Goal: Information Seeking & Learning: Learn about a topic

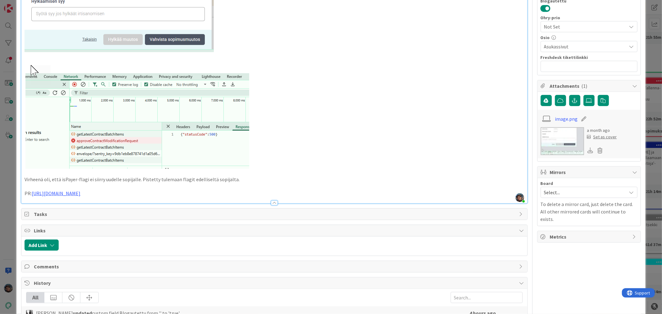
scroll to position [241, 0]
click at [154, 192] on p "PR: https://github.com/pandiafi/kenno/pull/8656" at bounding box center [274, 192] width 499 height 7
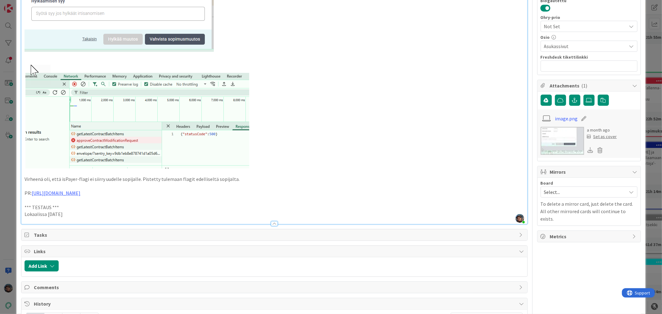
drag, startPoint x: 70, startPoint y: 212, endPoint x: 20, endPoint y: 204, distance: 50.5
click at [20, 204] on div "ID 23241 Kenno - Testaus Asukassivut Title 38 / 128 Sopijan vaihto: vahvistamin…" at bounding box center [330, 119] width 628 height 703
click at [94, 216] on p "Lokaalissa 2025-10-09" at bounding box center [274, 214] width 499 height 7
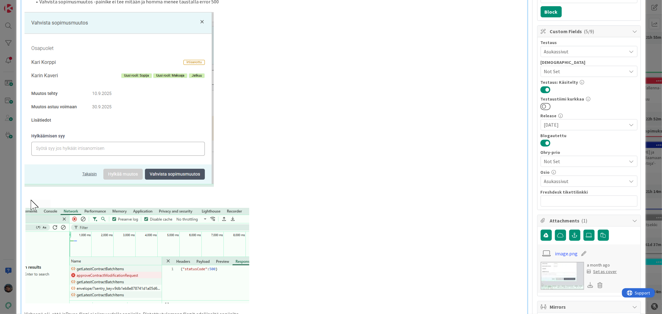
scroll to position [0, 0]
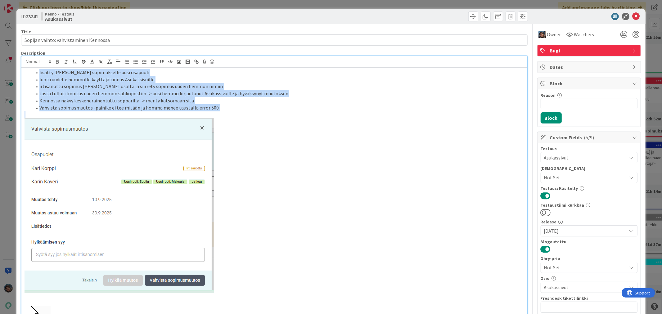
drag, startPoint x: 39, startPoint y: 73, endPoint x: 244, endPoint y: 117, distance: 209.7
click at [244, 117] on div "lisätty Kari Korpin sopimukselle uusi osapuoli luotu uudelle hemmolle käyttäjät…" at bounding box center [273, 274] width 505 height 412
copy ol "lisätty Kari Korpin sopimukselle uusi osapuoli luotu uudelle hemmolle käyttäjät…"
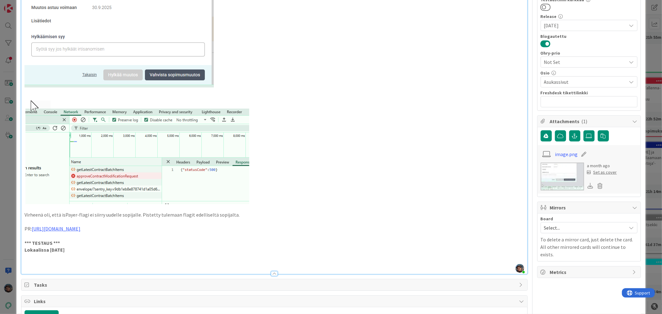
scroll to position [207, 0]
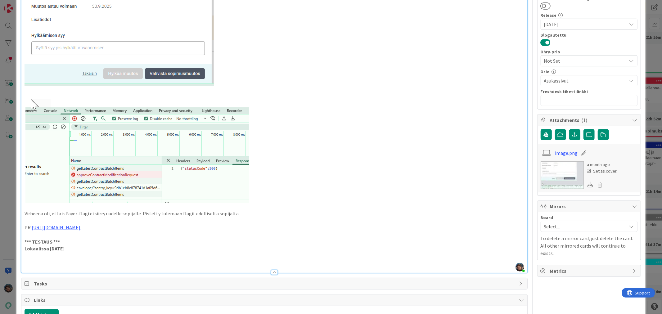
click at [32, 257] on p at bounding box center [274, 255] width 499 height 7
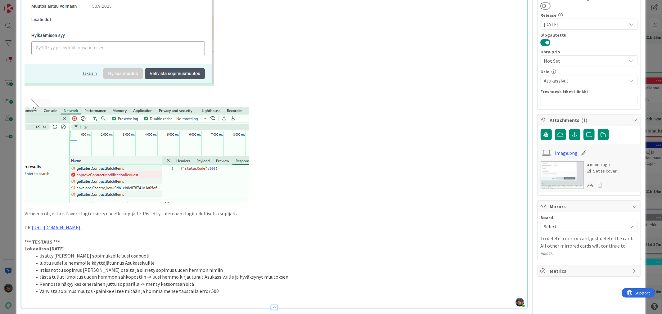
click at [76, 248] on p "Lokaalissa 2025-10-09" at bounding box center [274, 248] width 499 height 7
click at [101, 243] on p "*** TESTAUS ***" at bounding box center [274, 241] width 499 height 7
click at [97, 249] on li "Lokaalissa 2025-10-09" at bounding box center [278, 248] width 492 height 7
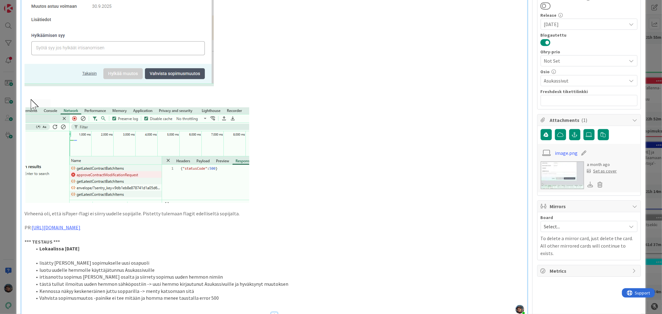
click at [23, 245] on div "lisätty Kari Korpin sopimukselle uusi osapuoli luotu uudelle hemmolle käyttäjät…" at bounding box center [273, 88] width 505 height 454
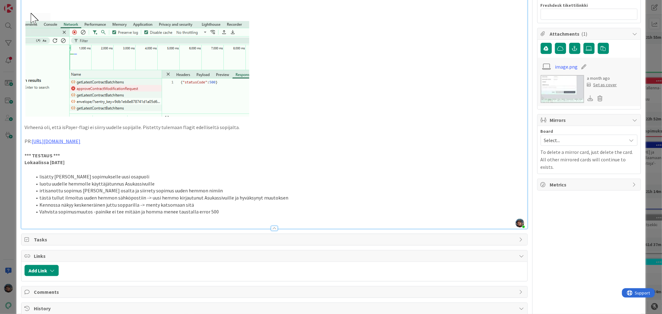
scroll to position [310, 0]
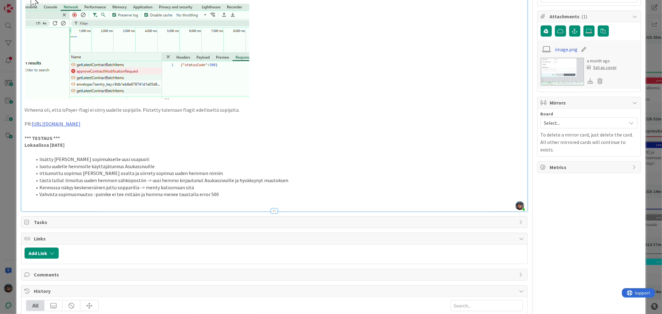
click at [54, 194] on li "Vahvista sopimusmuutos -painike ei tee mitään ja homma menee taustalla error 500" at bounding box center [278, 194] width 492 height 7
click at [41, 194] on li "Vahvista sopimusmuutos -painike ei tee mitään ja homma menee taustalla error 500" at bounding box center [278, 194] width 492 height 7
click at [55, 194] on li "vahvista sopimusmuutos -painike ei tee mitään ja homma menee taustalla error 500" at bounding box center [278, 194] width 492 height 7
drag, startPoint x: 97, startPoint y: 194, endPoint x: 222, endPoint y: 202, distance: 124.6
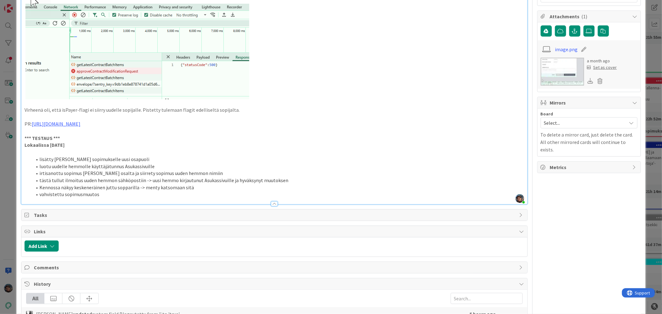
click at [106, 194] on li "vahvistettu sopimusmuutos" at bounding box center [278, 194] width 492 height 7
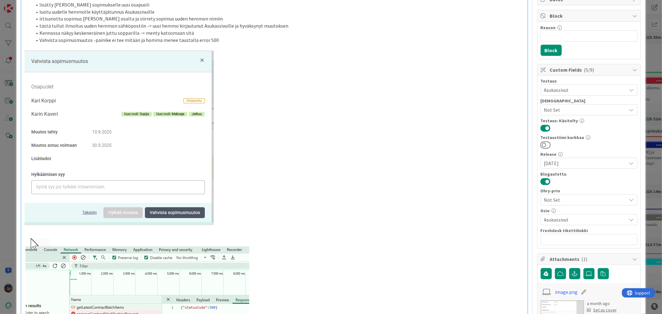
scroll to position [0, 0]
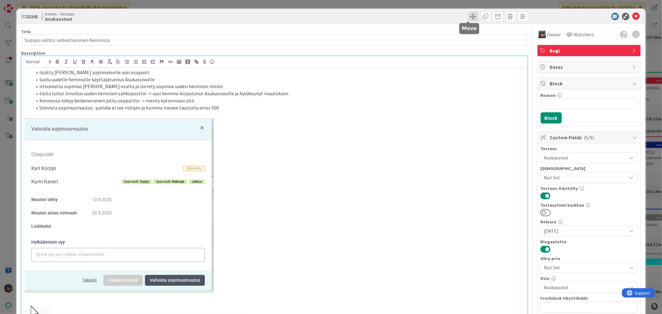
click at [468, 15] on span at bounding box center [473, 16] width 10 height 10
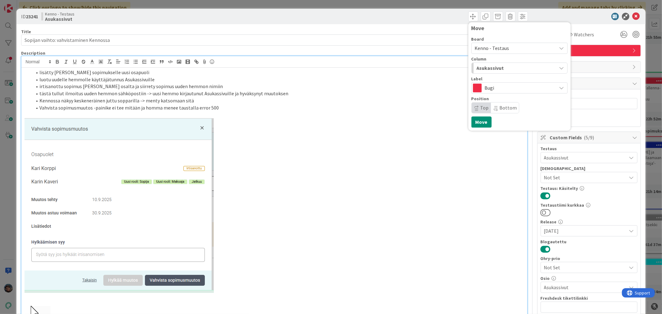
click at [495, 50] on span "Kenno - Testaus" at bounding box center [491, 48] width 34 height 6
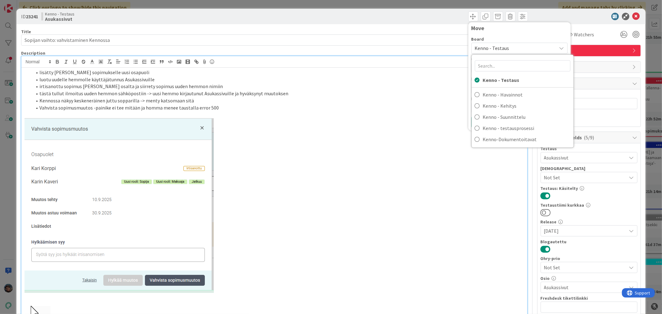
click at [500, 49] on span "Kenno - Testaus" at bounding box center [491, 48] width 34 height 6
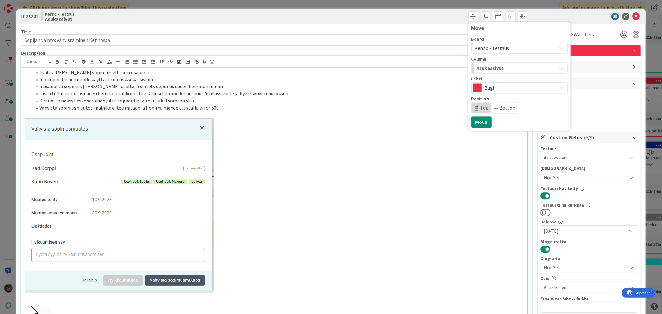
click at [498, 69] on div "Asukassivut" at bounding box center [516, 68] width 82 height 10
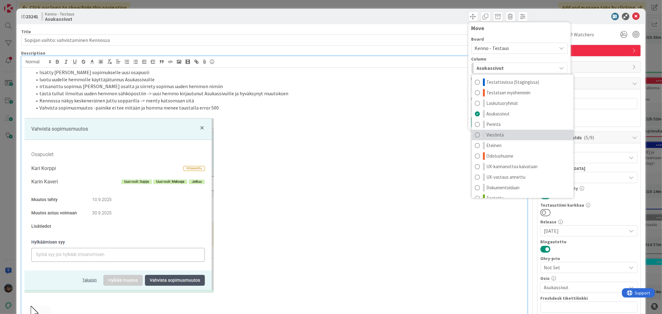
scroll to position [8, 0]
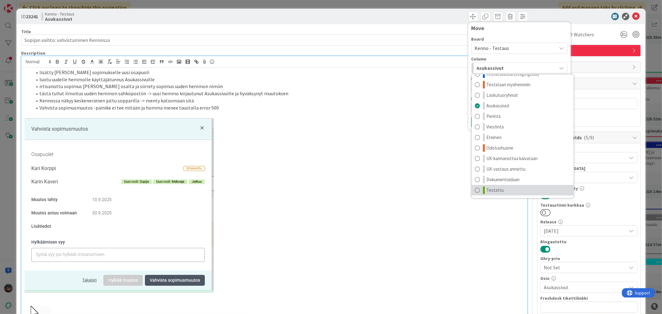
click at [488, 186] on span "Testattu" at bounding box center [494, 189] width 17 height 7
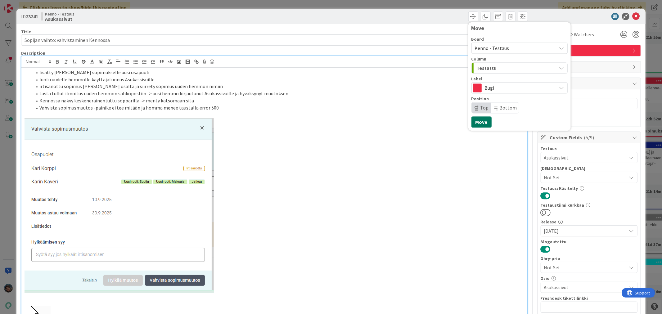
click at [474, 120] on button "Move" at bounding box center [481, 121] width 20 height 11
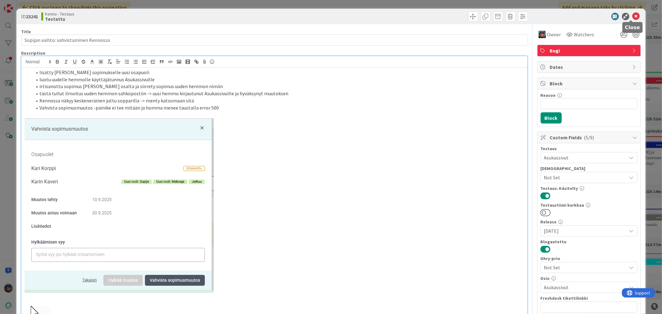
click at [632, 17] on icon at bounding box center [635, 16] width 7 height 7
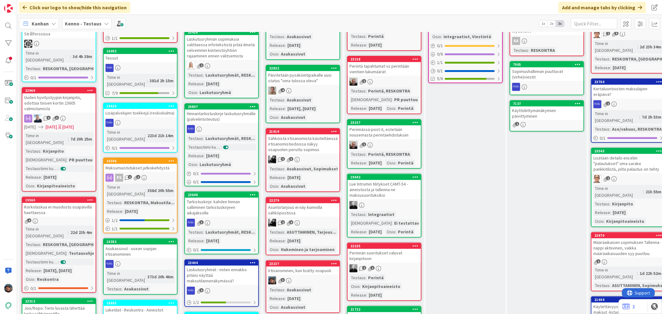
scroll to position [138, 0]
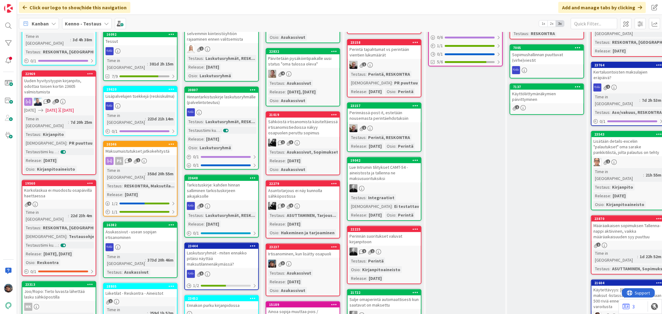
click at [327, 260] on div "3" at bounding box center [302, 264] width 73 height 8
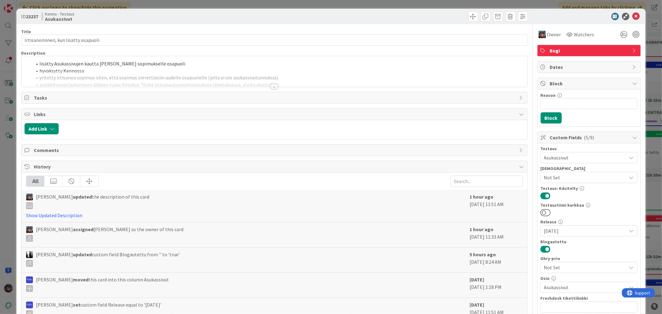
click at [271, 87] on div at bounding box center [274, 86] width 7 height 5
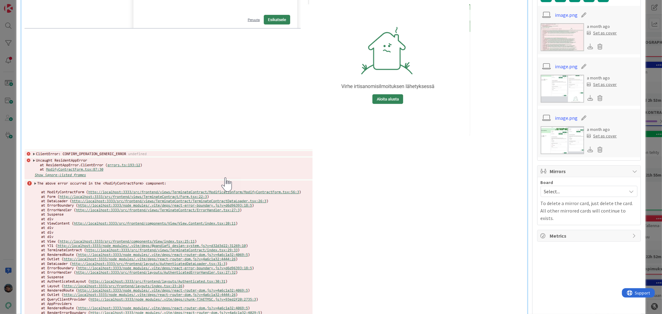
scroll to position [517, 0]
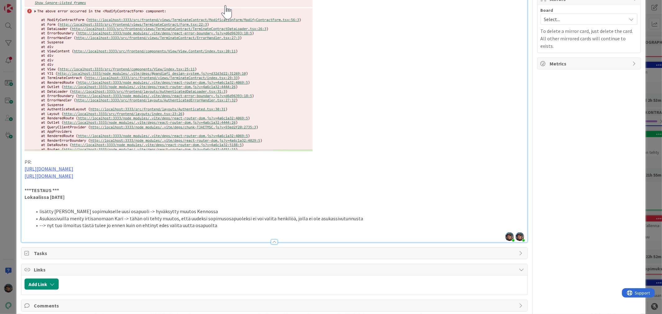
click at [224, 227] on li "--> nyt tuo ilmoitus tästä tulee jo ennen kuin on ehtinyt edes valita uutta osa…" at bounding box center [278, 225] width 492 height 7
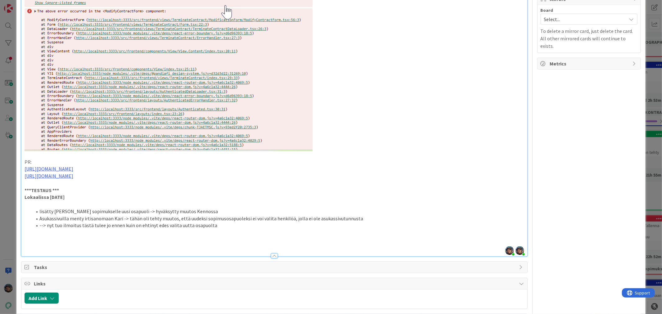
click at [219, 227] on li "--> nyt tuo ilmoitus tästä tulee jo ennen kuin on ehtinyt edes valita uutta osa…" at bounding box center [278, 225] width 492 height 7
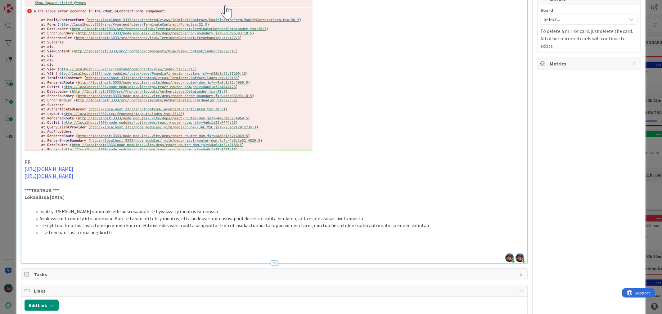
click at [41, 231] on li "---> tehdään tästä oma bugikortti" at bounding box center [278, 232] width 492 height 7
click at [38, 247] on p at bounding box center [274, 246] width 499 height 7
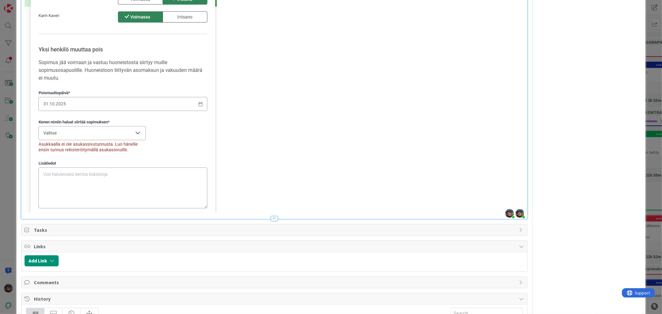
scroll to position [792, 0]
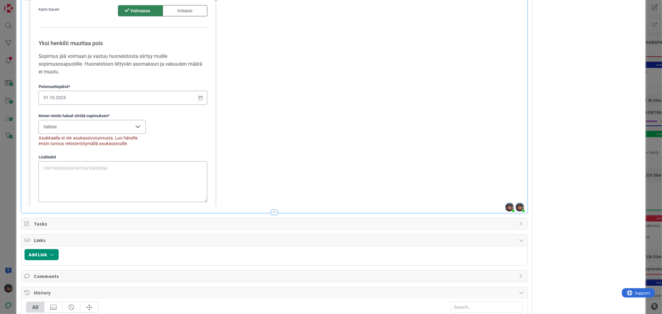
drag, startPoint x: 112, startPoint y: 117, endPoint x: 116, endPoint y: 117, distance: 3.7
click at [112, 117] on img at bounding box center [121, 86] width 192 height 239
drag, startPoint x: 121, startPoint y: 118, endPoint x: 168, endPoint y: 120, distance: 47.2
click at [168, 120] on img at bounding box center [121, 86] width 192 height 239
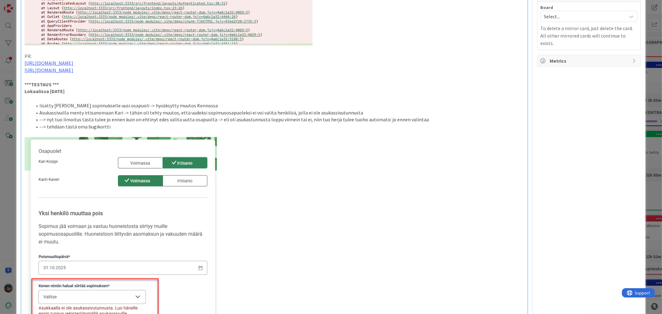
scroll to position [622, 0]
drag, startPoint x: 216, startPoint y: 119, endPoint x: 420, endPoint y: 121, distance: 204.1
click at [420, 121] on li "--> nyt tuo ilmoitus tästä tulee jo ennen kuin on ehtinyt edes valita uutta osa…" at bounding box center [278, 119] width 492 height 7
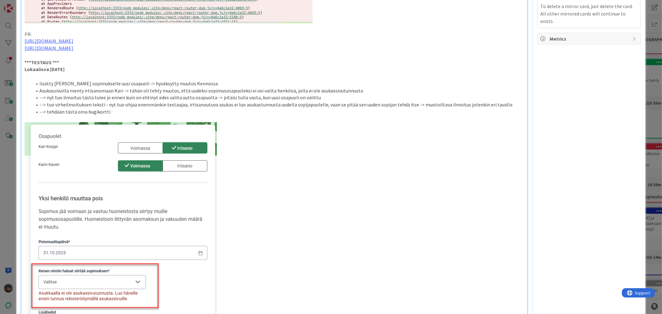
scroll to position [657, 0]
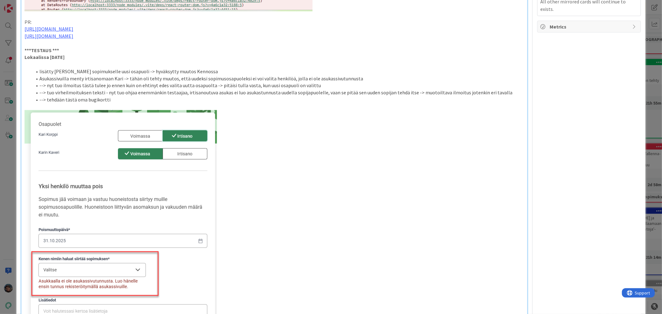
click at [46, 85] on li "--> nyt tuo ilmoitus tästä tulee jo ennen kuin on ehtinyt edes valita uutta osa…" at bounding box center [278, 85] width 492 height 7
click at [45, 99] on li "--> tehdään tästä oma bugikortti" at bounding box center [278, 99] width 492 height 7
click at [45, 99] on li "--> näistä tehdään tästä oma bugikortti" at bounding box center [278, 99] width 492 height 7
click at [64, 97] on li "--> tehdään tästä oma bugikortti" at bounding box center [278, 99] width 492 height 7
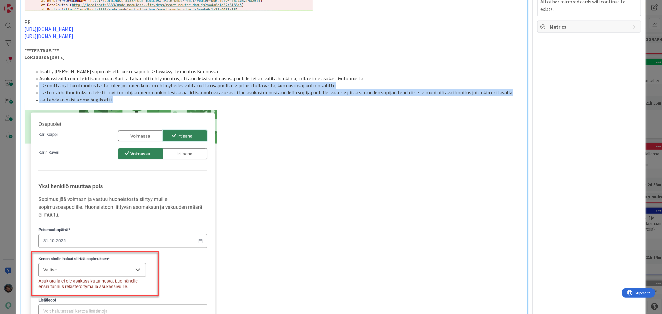
drag, startPoint x: 39, startPoint y: 85, endPoint x: 129, endPoint y: 106, distance: 92.1
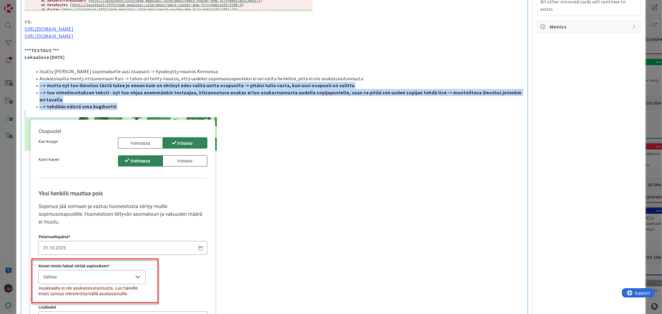
click at [129, 107] on li "--> tehdään näistä oma bugikortti" at bounding box center [278, 106] width 492 height 7
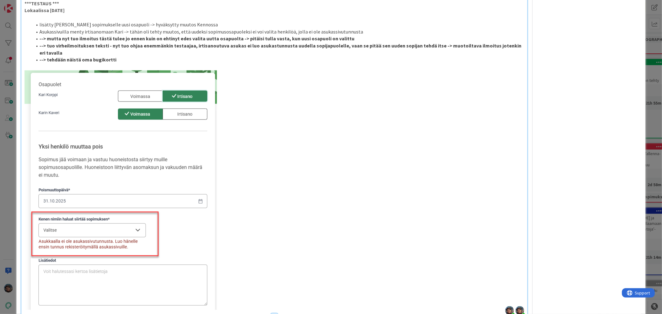
scroll to position [691, 0]
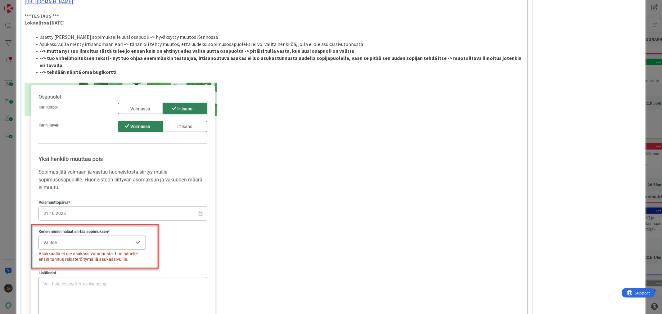
click at [55, 64] on li "--> tuo virheilmoituksen teksti - nyt tuo ohjaa enemmänkin testaajaa, irtisanou…" at bounding box center [278, 62] width 492 height 14
click at [464, 57] on strong "--> tuo virheilmoituksen teksti - nyt tuo ohjaa enemmänkin testaajaa, irtisanou…" at bounding box center [280, 61] width 483 height 13
click at [85, 66] on li "--> tuo virheilmoituksen teksti - nyt tuo ohjaa enemmänkin testaajaa, irtisanou…" at bounding box center [278, 62] width 492 height 14
drag, startPoint x: 436, startPoint y: 57, endPoint x: 484, endPoint y: 55, distance: 47.8
click at [483, 56] on strong "--> tuo virheilmoituksen teksti - nyt tuo ohjaa enemmänkin testaajaa, irtisanou…" at bounding box center [280, 61] width 483 height 13
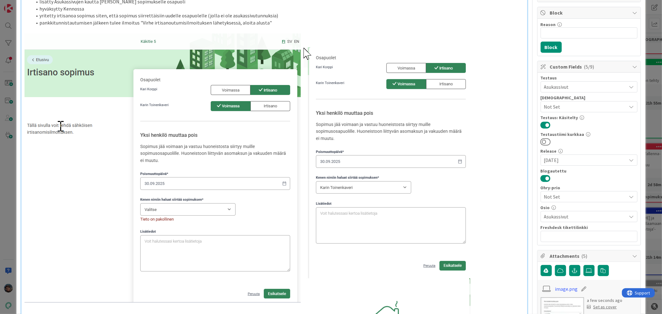
scroll to position [0, 0]
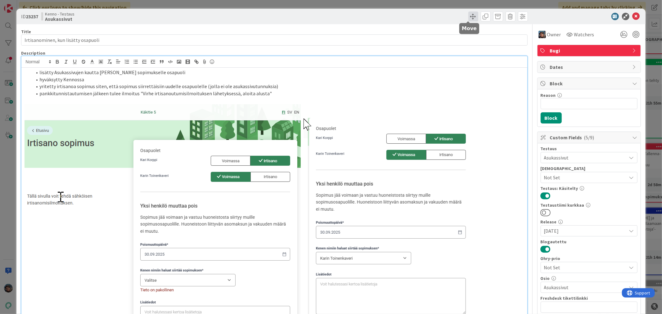
click at [469, 15] on span at bounding box center [473, 16] width 10 height 10
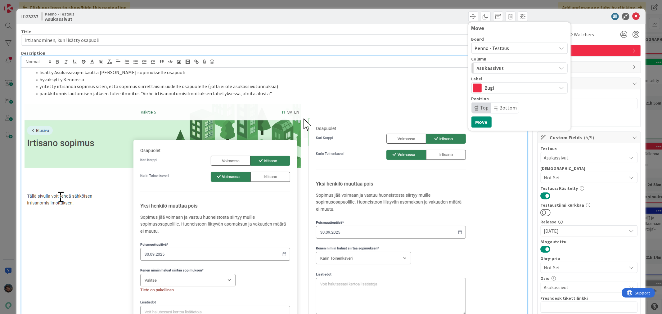
click at [496, 66] on span "Asukassivut" at bounding box center [489, 68] width 27 height 8
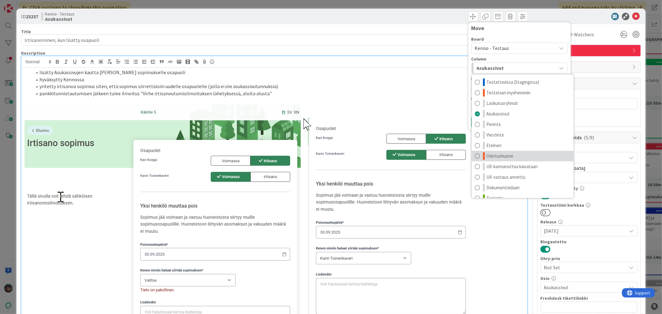
click at [494, 154] on span "Odotushuone" at bounding box center [499, 155] width 27 height 7
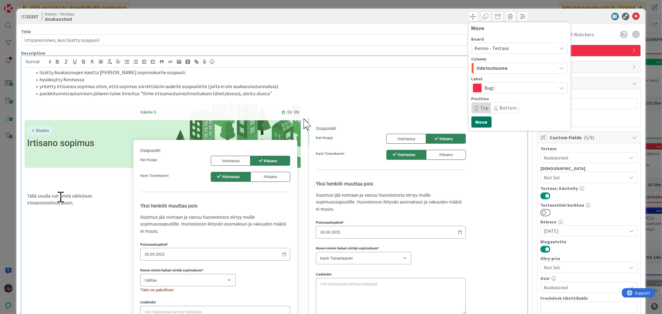
click at [476, 122] on button "Move" at bounding box center [481, 121] width 20 height 11
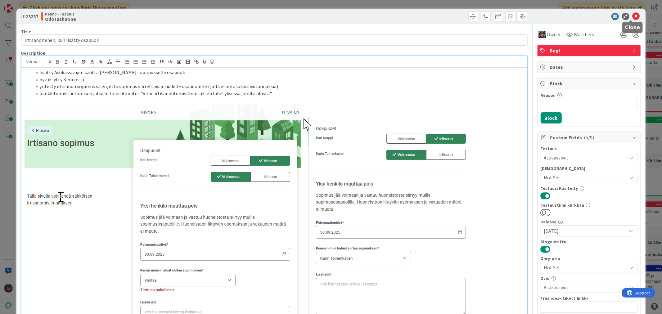
click at [632, 16] on icon at bounding box center [635, 16] width 7 height 7
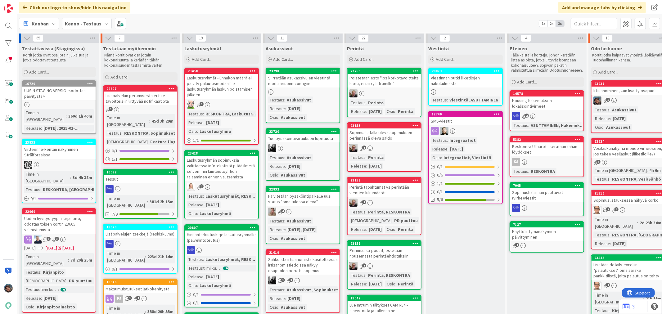
click at [637, 116] on div "Testaus : Asukassivut Release : 2025-10-08 Osio : Asukassivut" at bounding box center [627, 118] width 69 height 24
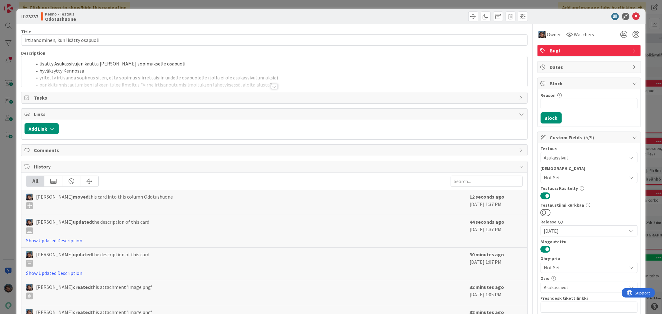
click at [271, 87] on div at bounding box center [274, 86] width 7 height 5
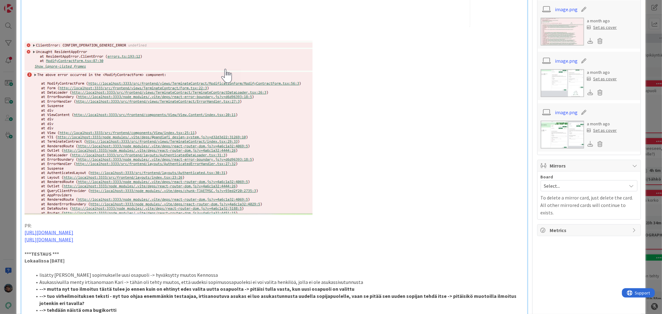
scroll to position [551, 0]
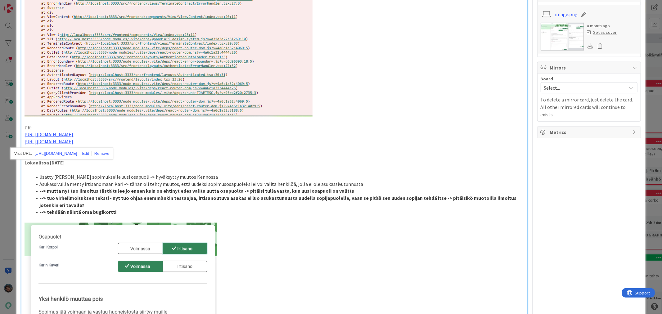
click at [78, 163] on p "Lokaalissa 2025-10-09" at bounding box center [274, 162] width 499 height 7
click at [39, 162] on strong "Lokaalissa 2025-10-09" at bounding box center [59, 162] width 40 height 6
click at [39, 168] on li at bounding box center [278, 169] width 492 height 7
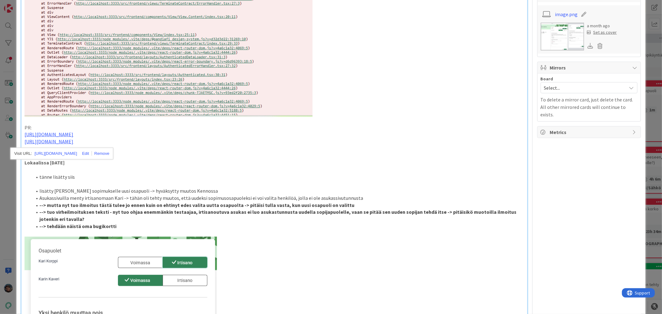
click at [79, 173] on li "tänne lisätty siis" at bounding box center [278, 176] width 492 height 7
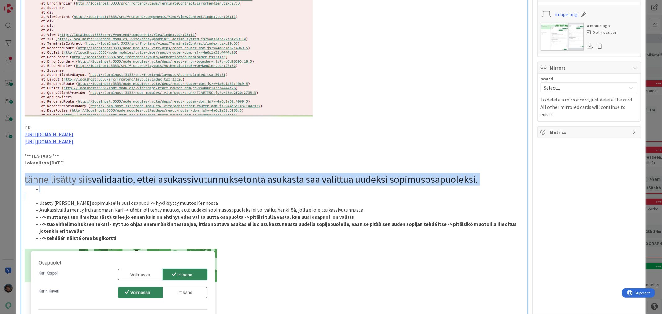
drag, startPoint x: 25, startPoint y: 179, endPoint x: 72, endPoint y: 192, distance: 48.8
click at [72, 192] on div "lisätty Asukassivujen kautta Kari Korpin sopimukselle osapuoli hyväksytty Kenno…" at bounding box center [273, 6] width 505 height 978
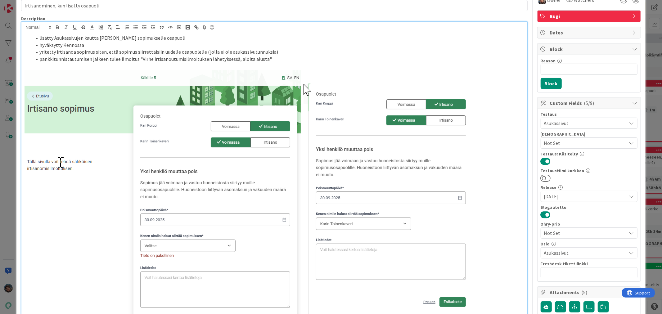
scroll to position [0, 0]
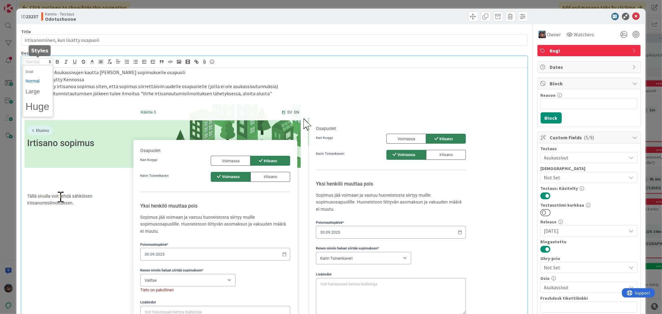
click at [34, 60] on span at bounding box center [38, 61] width 30 height 7
click at [33, 79] on span at bounding box center [37, 81] width 25 height 10
click at [30, 82] on span at bounding box center [37, 81] width 25 height 10
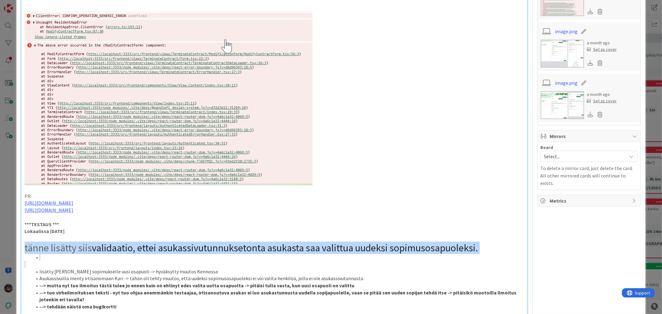
scroll to position [517, 0]
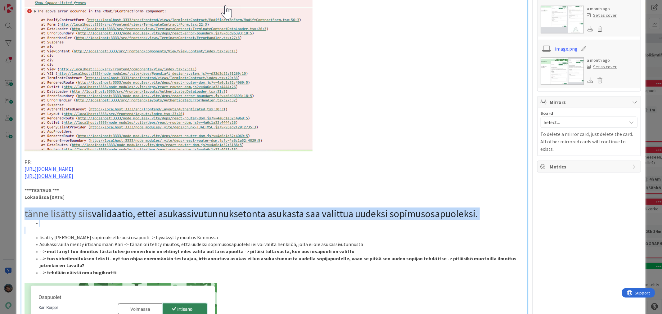
click at [96, 209] on span "validaatio, ettei asukassivutunnuksetonta asukasta saa valittua uudeksi sopimus…" at bounding box center [285, 213] width 386 height 12
click at [49, 226] on li at bounding box center [278, 223] width 492 height 7
click at [45, 221] on li at bounding box center [278, 223] width 492 height 7
drag, startPoint x: 484, startPoint y: 212, endPoint x: 22, endPoint y: 212, distance: 462.1
click at [22, 212] on div "lisätty Asukassivujen kautta Kari Korpin sopimukselle osapuoli hyväksytty Kenno…" at bounding box center [273, 40] width 505 height 978
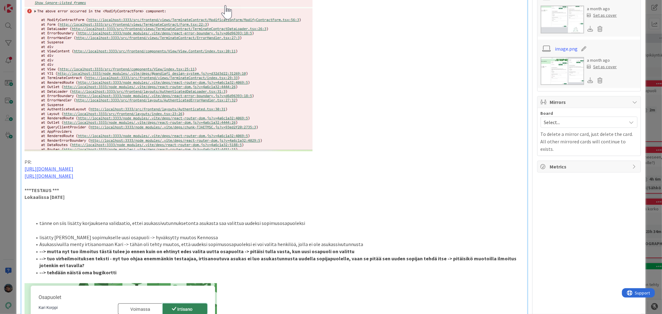
click at [88, 194] on p "Lokaalissa 2025-10-09" at bounding box center [274, 197] width 499 height 7
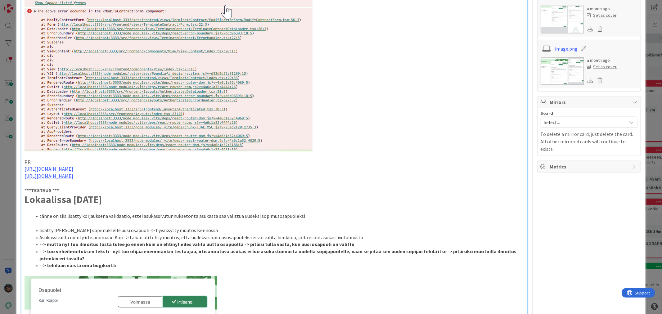
drag, startPoint x: 122, startPoint y: 198, endPoint x: 25, endPoint y: 199, distance: 96.8
click at [25, 199] on h1 "Lokaalissa 2025-10-09" at bounding box center [274, 200] width 499 height 12
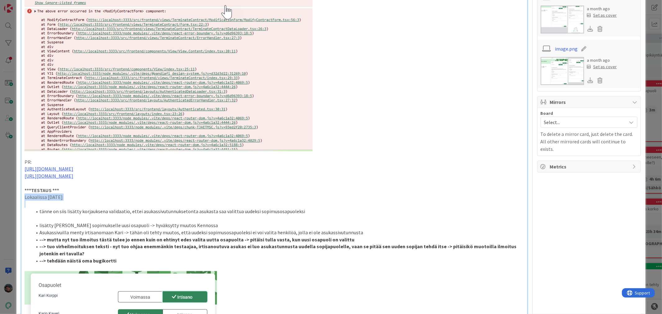
drag, startPoint x: 24, startPoint y: 198, endPoint x: 69, endPoint y: 201, distance: 45.0
click at [69, 201] on div "lisätty Asukassivujen kautta Kari Korpin sopimukselle osapuoli hyväksytty Kenno…" at bounding box center [273, 34] width 505 height 966
click at [196, 193] on p "***TESTAUS ***" at bounding box center [274, 190] width 499 height 7
click at [21, 218] on div "lisätty Asukassivujen kautta Kari Korpin sopimukselle osapuoli hyväksytty Kenno…" at bounding box center [273, 34] width 505 height 966
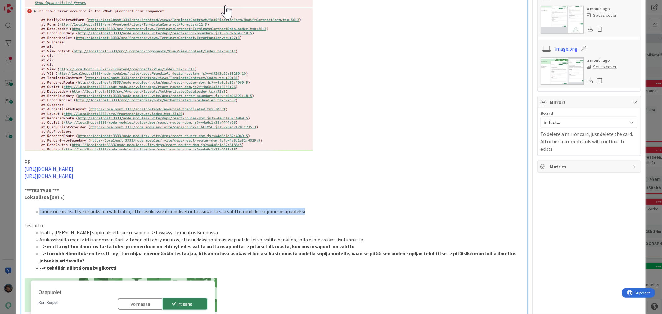
drag, startPoint x: 40, startPoint y: 210, endPoint x: 300, endPoint y: 211, distance: 260.5
click at [300, 211] on li "tänne on siis lisätty korjauksena validaatio, ettei asukassivutunnuksetonta asu…" at bounding box center [278, 211] width 492 height 7
copy li "tänne on siis lisätty korjauksena validaatio, ettei asukassivutunnuksetonta asu…"
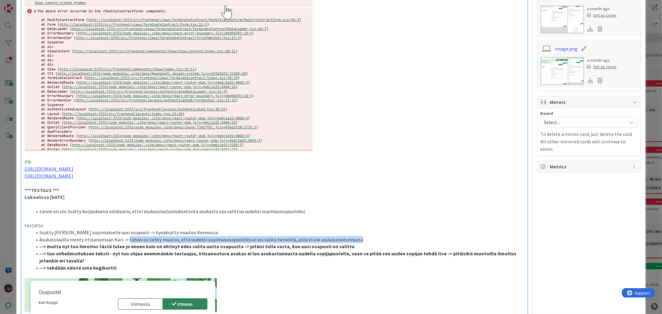
drag, startPoint x: 127, startPoint y: 239, endPoint x: 381, endPoint y: 238, distance: 254.0
click at [381, 238] on li "Asukassivuilla menty irtisanomaan Kari -> tähän oli tehty muutos, että uudeksi …" at bounding box center [278, 239] width 492 height 7
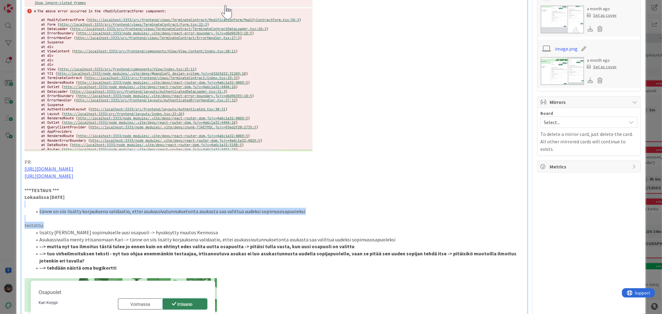
drag, startPoint x: 22, startPoint y: 205, endPoint x: 42, endPoint y: 222, distance: 26.4
click at [42, 222] on div "lisätty Asukassivujen kautta Kari Korpin sopimukselle osapuoli hyväksytty Kenno…" at bounding box center [273, 37] width 505 height 973
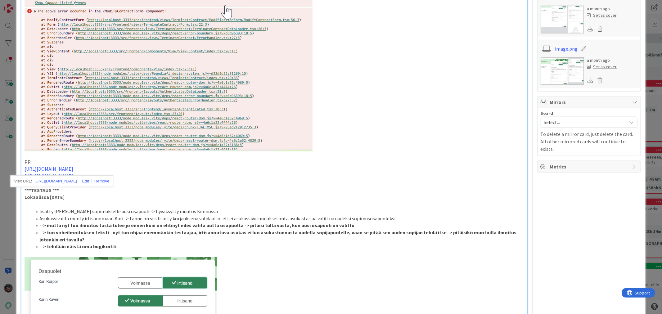
click at [183, 162] on p "PR:" at bounding box center [274, 161] width 499 height 7
click at [443, 106] on p at bounding box center [274, 64] width 499 height 174
drag, startPoint x: 227, startPoint y: 216, endPoint x: 280, endPoint y: 215, distance: 52.4
click at [280, 215] on li "Asukassivuilla menty irtisanomaan Kari -> tänne on siis lisätty korjauksena val…" at bounding box center [278, 218] width 492 height 7
click at [352, 217] on li "Asukassivuilla menty irtisanomaan Kari -> tänne on siis lisätty korjauksena val…" at bounding box center [278, 218] width 492 height 7
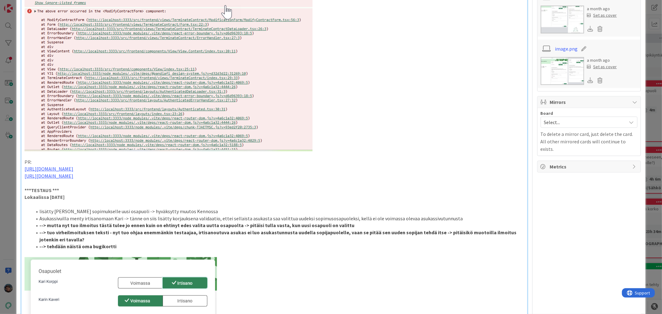
click at [409, 216] on li "Asukassivuilla menty irtisanomaan Kari -> tänne on siis lisätty korjauksena val…" at bounding box center [278, 218] width 492 height 7
click at [225, 216] on li "Asukassivuilla menty irtisanomaan Kari -> tänne on siis lisätty korjauksena val…" at bounding box center [278, 218] width 492 height 7
click at [261, 218] on li "Asukassivuilla menty irtisanomaan Kari -> tänne on siis lisätty korjauksena val…" at bounding box center [278, 218] width 492 height 7
drag, startPoint x: 418, startPoint y: 219, endPoint x: 487, endPoint y: 218, distance: 68.9
click at [487, 218] on li "Asukassivuilla menty irtisanomaan Kari -> tänne on siis lisätty korjauksena val…" at bounding box center [278, 218] width 492 height 7
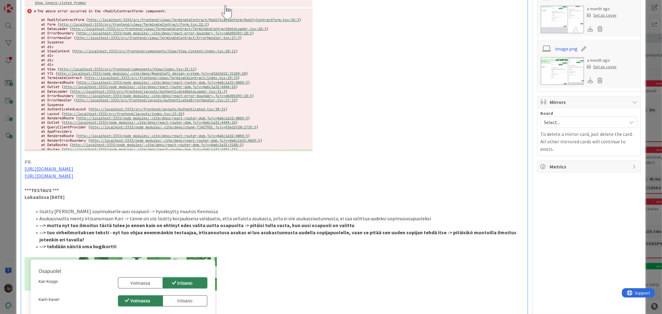
click at [346, 225] on li "--> mutta nyt tuo ilmoitus tästä tulee jo ennen kuin on ehtinyt edes valita uut…" at bounding box center [278, 225] width 492 height 7
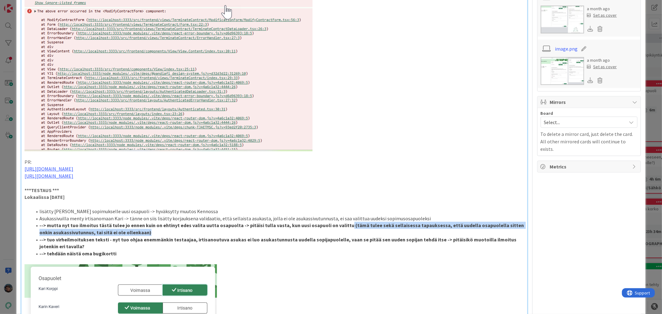
drag, startPoint x: 340, startPoint y: 224, endPoint x: 343, endPoint y: 230, distance: 6.2
click at [343, 230] on li "--> mutta nyt tuo ilmoitus tästä tulee jo ennen kuin on ehtinyt edes valita uut…" at bounding box center [278, 229] width 492 height 14
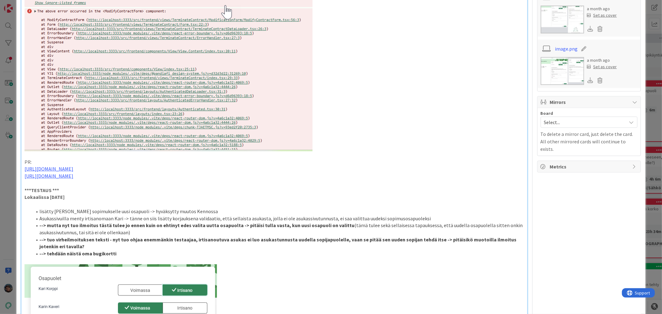
click at [412, 207] on p at bounding box center [274, 204] width 499 height 7
click at [366, 225] on li "--> mutta nyt tuo ilmoitus tästä tulee jo ennen kuin on ehtinyt edes valita uut…" at bounding box center [278, 229] width 492 height 14
click at [354, 226] on li "--> mutta nyt tuo ilmoitus tästä tulee jo ennen kuin on ehtinyt edes valita uut…" at bounding box center [278, 229] width 492 height 14
click at [475, 225] on li "--> mutta nyt tuo ilmoitus tästä tulee jo ennen kuin on ehtinyt edes valita uut…" at bounding box center [278, 229] width 492 height 14
click at [88, 233] on li "--> mutta nyt tuo ilmoitus tästä tulee jo ennen kuin on ehtinyt edes valita uut…" at bounding box center [278, 229] width 492 height 14
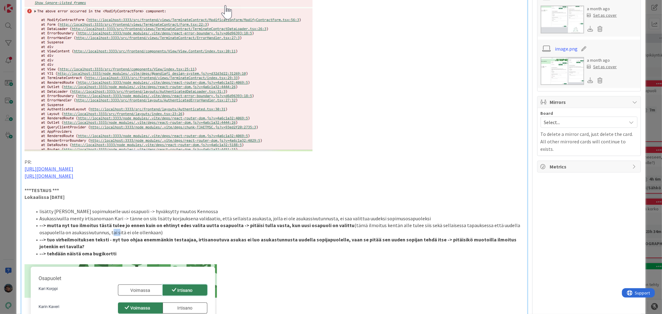
drag, startPoint x: 110, startPoint y: 232, endPoint x: 117, endPoint y: 231, distance: 6.9
click at [117, 232] on li "--> mutta nyt tuo ilmoitus tästä tulee jo ennen kuin on ehtinyt edes valita uut…" at bounding box center [278, 229] width 492 height 14
drag, startPoint x: 167, startPoint y: 230, endPoint x: 189, endPoint y: 229, distance: 22.0
click at [189, 229] on li "--> mutta nyt tuo ilmoitus tästä tulee jo ennen kuin on ehtinyt edes valita uut…" at bounding box center [278, 229] width 492 height 14
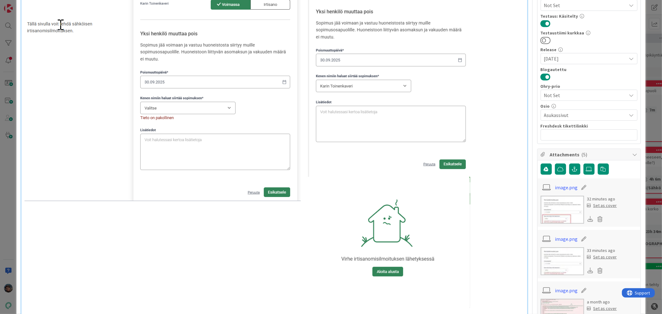
scroll to position [0, 0]
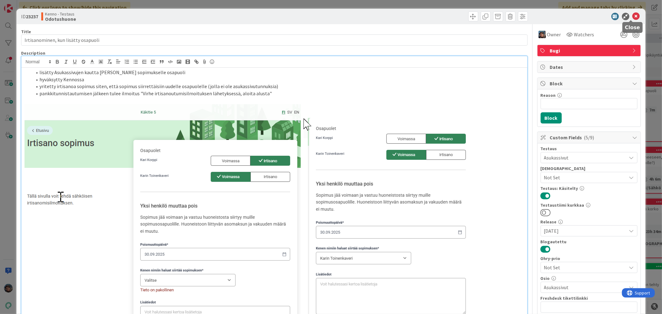
click at [632, 14] on icon at bounding box center [635, 16] width 7 height 7
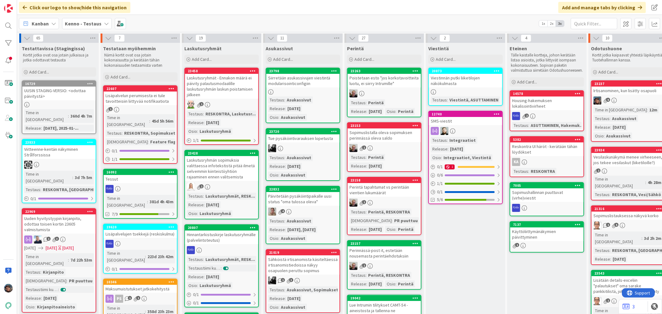
scroll to position [103, 0]
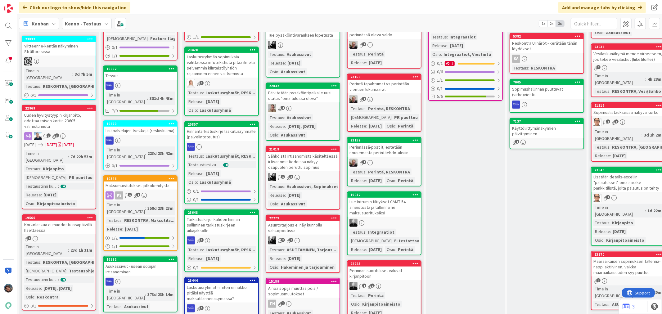
click at [318, 228] on div "Asuntotarjous ei näy kunnolla sähköpostissa" at bounding box center [302, 228] width 73 height 14
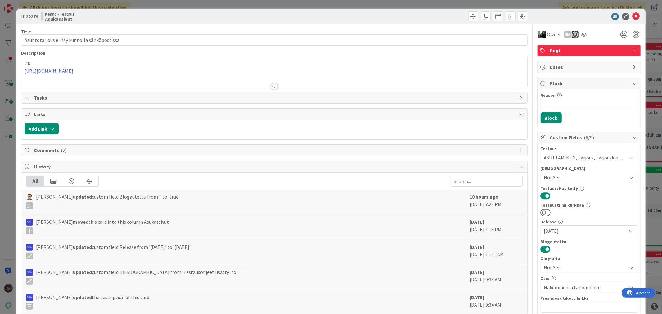
click at [271, 85] on div at bounding box center [274, 86] width 7 height 5
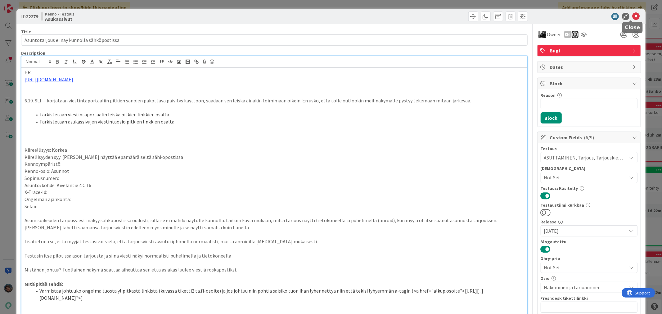
click at [632, 14] on icon at bounding box center [635, 16] width 7 height 7
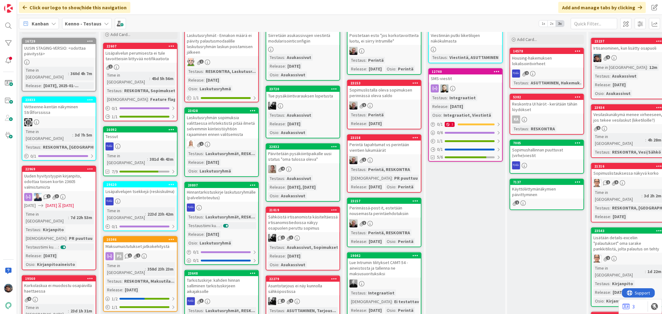
scroll to position [34, 0]
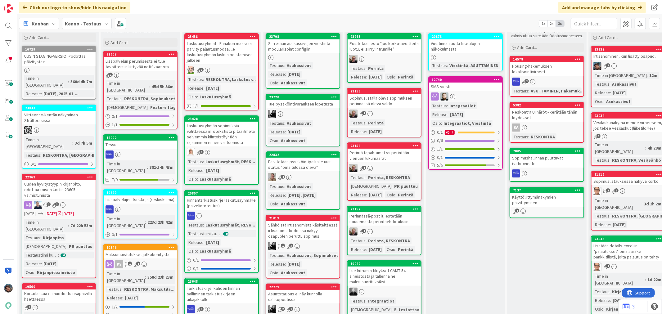
click at [318, 168] on div "Päivitetään pysäköintipaikalle uusi status "oma tulossa oleva"" at bounding box center [302, 165] width 73 height 14
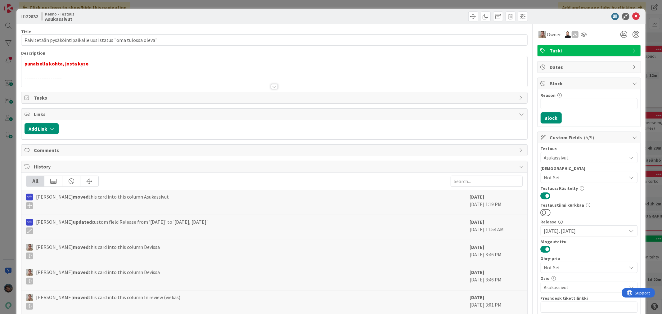
click at [271, 86] on div at bounding box center [274, 86] width 7 height 5
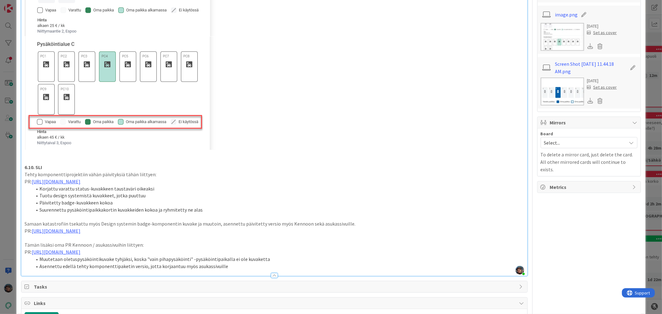
scroll to position [620, 0]
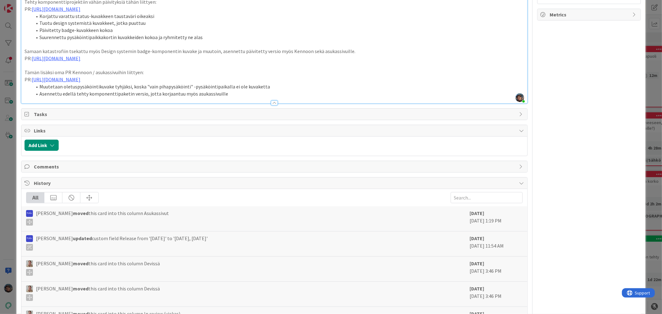
click at [231, 96] on li "Asennettu edellä tehty komponenttipaketin versio, jotta korjaantuu myös asukass…" at bounding box center [278, 93] width 492 height 7
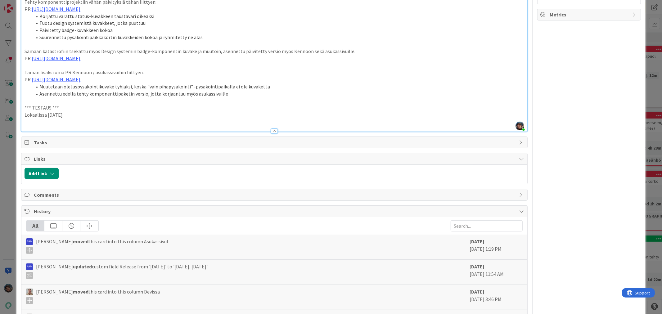
drag, startPoint x: 72, startPoint y: 113, endPoint x: 18, endPoint y: 107, distance: 54.6
click at [76, 118] on p "Lokaalissa 2025-10-09" at bounding box center [274, 114] width 499 height 7
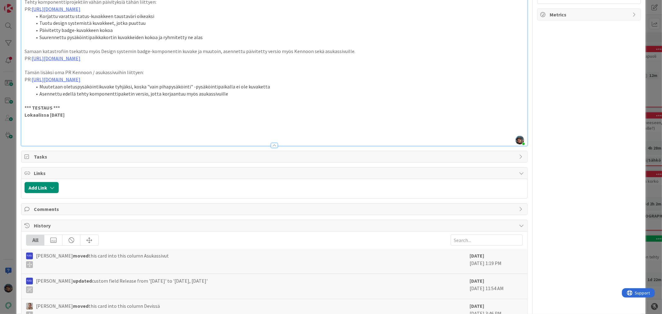
click at [28, 127] on p at bounding box center [274, 128] width 499 height 7
click at [70, 130] on li "Teuvolla tämä sopimuksessa (kuva 1)" at bounding box center [278, 128] width 492 height 7
click at [42, 137] on p at bounding box center [274, 135] width 499 height 7
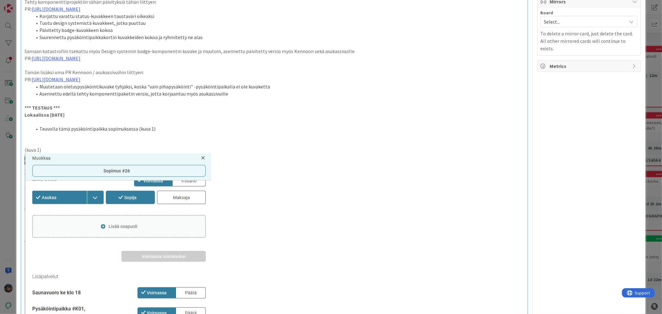
click at [158, 127] on li "Teuvolla tämä pysäköintipaikka sopimuksessa (kuva 1)" at bounding box center [278, 128] width 492 height 7
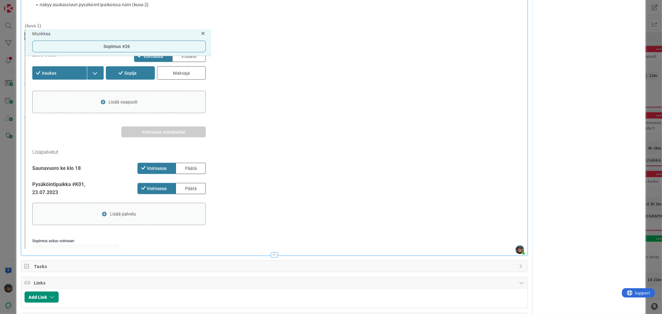
scroll to position [655, 0]
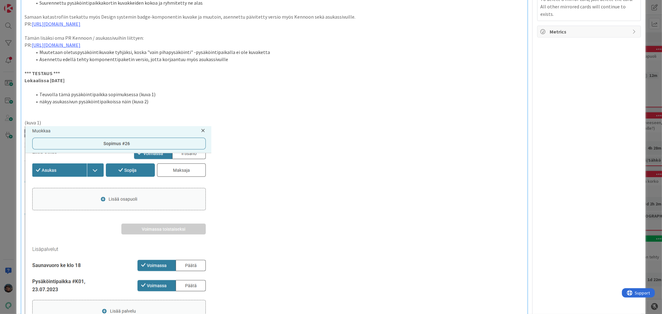
click at [163, 103] on li "näkyy asukassivun pysäköintipaikoissa näin (kuva 2)" at bounding box center [278, 101] width 492 height 7
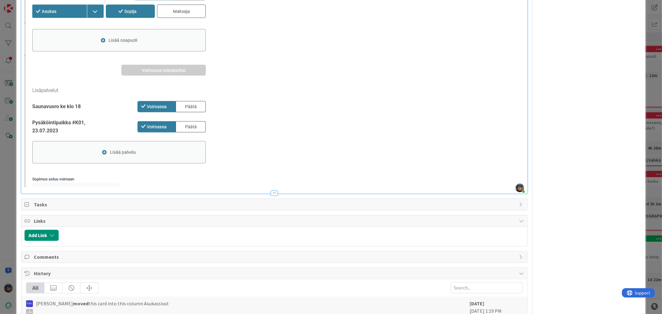
scroll to position [827, 0]
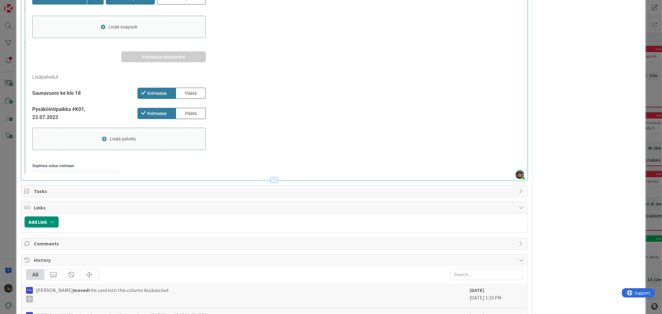
click at [195, 138] on img at bounding box center [118, 64] width 187 height 220
click at [212, 135] on p at bounding box center [274, 64] width 499 height 220
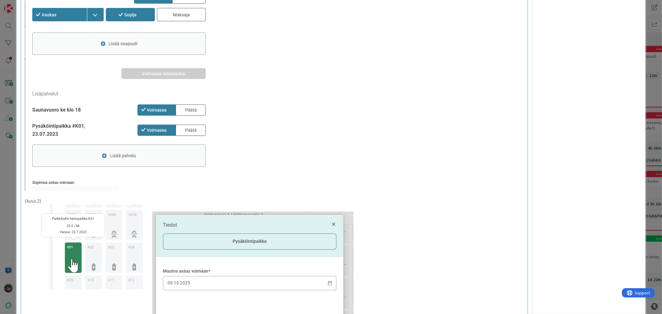
scroll to position [689, 0]
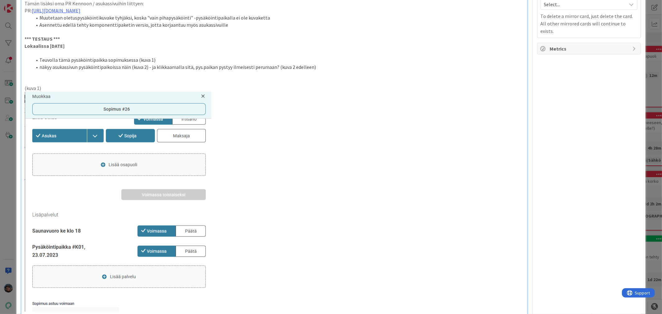
click at [314, 66] on li "näkyy asukassivun pysäköintipaikoissa näin (kuva 2) - ja klikkaamalla sitä, pys…" at bounding box center [278, 67] width 492 height 7
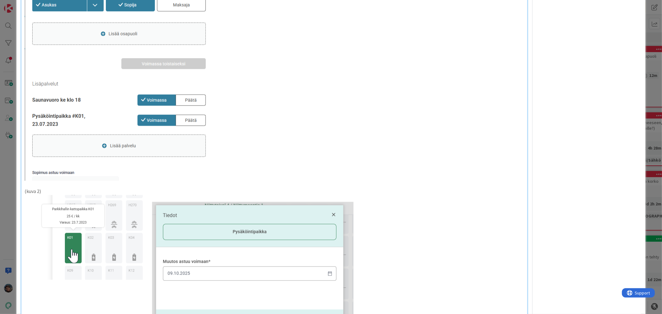
scroll to position [965, 0]
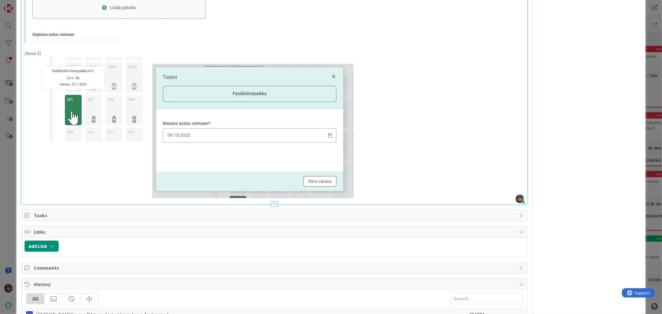
click at [337, 179] on img at bounding box center [189, 127] width 329 height 141
click at [357, 181] on p at bounding box center [274, 127] width 499 height 141
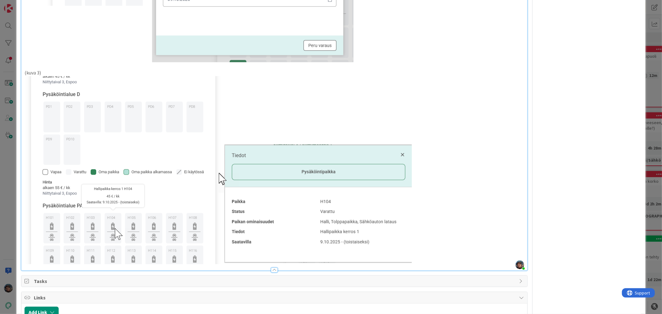
scroll to position [1103, 0]
drag, startPoint x: 171, startPoint y: 147, endPoint x: 185, endPoint y: 174, distance: 30.8
click at [185, 174] on img at bounding box center [218, 168] width 387 height 188
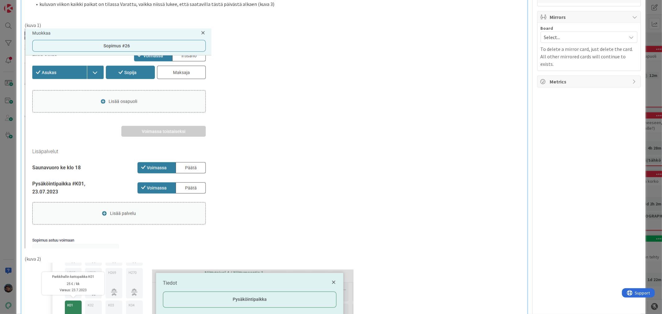
scroll to position [758, 0]
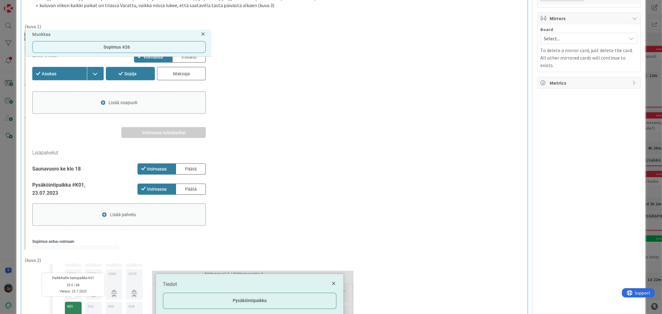
drag, startPoint x: 182, startPoint y: 77, endPoint x: 185, endPoint y: 104, distance: 27.2
click at [185, 104] on img at bounding box center [118, 140] width 187 height 220
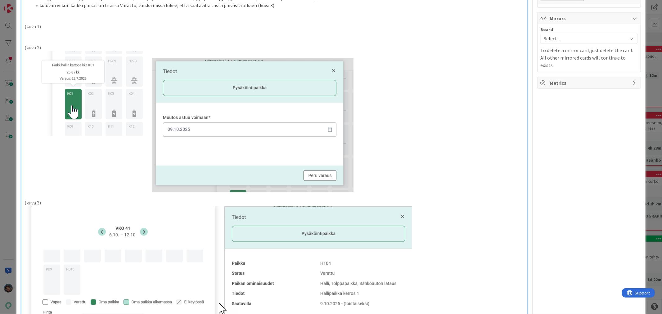
scroll to position [724, 0]
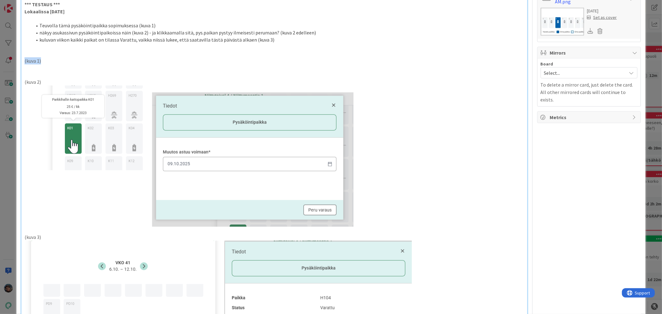
drag, startPoint x: 49, startPoint y: 64, endPoint x: 22, endPoint y: 63, distance: 26.7
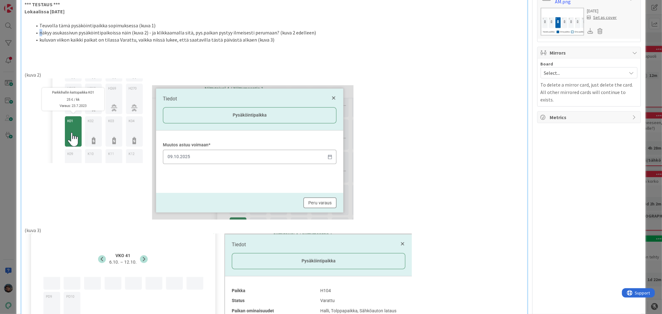
click at [42, 32] on li "näkyy asukassivun pysäköintipaikoissa näin (kuva 2) - ja klikkaamalla sitä, pys…" at bounding box center [278, 32] width 492 height 7
drag, startPoint x: 146, startPoint y: 24, endPoint x: 27, endPoint y: 20, distance: 119.4
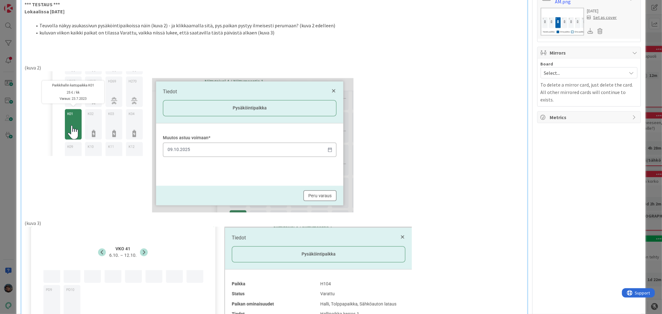
click at [163, 25] on li "Teuvolla näkyy asukassivun pysäköintipaikoissa näin (kuva 2) - ja klikkaamalla …" at bounding box center [278, 25] width 492 height 7
click at [38, 67] on p "(kuva 2)" at bounding box center [274, 67] width 499 height 7
click at [62, 42] on p at bounding box center [274, 39] width 499 height 7
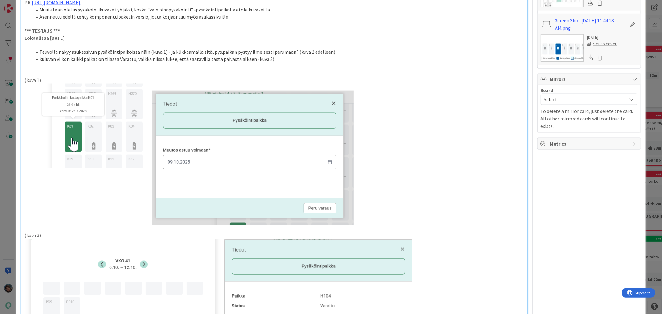
scroll to position [689, 0]
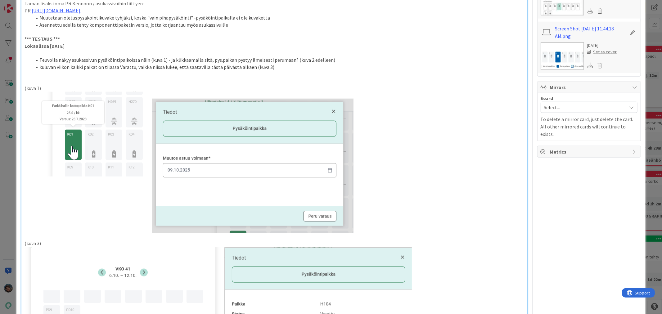
click at [35, 241] on p "(kuva 3)" at bounding box center [274, 243] width 499 height 7
click at [38, 243] on p "(kuva 3)" at bounding box center [274, 243] width 499 height 7
click at [274, 68] on li "kuluvan viikon kaikki paikat on tilassa Varattu, vaikka niissä lukee, että saat…" at bounding box center [278, 67] width 492 height 7
drag, startPoint x: 382, startPoint y: 67, endPoint x: 423, endPoint y: 68, distance: 40.9
click at [423, 68] on li "kuluvan viikon kaikki paikat on tilassa Varattu, vaikka niissä lukee, että saat…" at bounding box center [278, 67] width 492 height 7
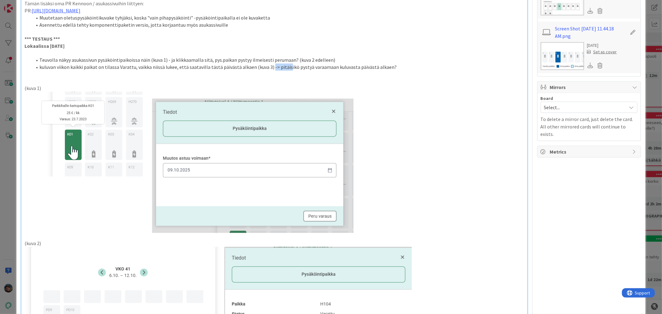
drag, startPoint x: 267, startPoint y: 67, endPoint x: 284, endPoint y: 68, distance: 16.8
click at [284, 68] on li "kuluvan viikon kaikki paikat on tilassa Varattu, vaikka niissä lukee, että saat…" at bounding box center [278, 67] width 492 height 7
click at [278, 69] on li "kuluvan viikon kaikki paikat on tilassa Varattu, vaikka niissä lukee, että saat…" at bounding box center [278, 67] width 492 height 7
drag, startPoint x: 272, startPoint y: 67, endPoint x: 380, endPoint y: 72, distance: 108.0
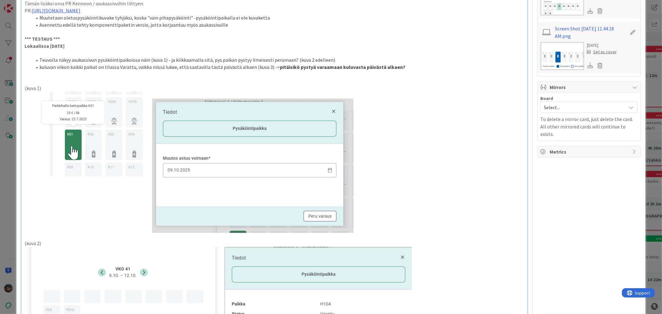
click at [447, 87] on p "(kuva 1)" at bounding box center [274, 88] width 499 height 7
click at [398, 67] on li "kuluvan viikon kaikki paikat on tilassa Varattu, vaikka niissä lukee, että saat…" at bounding box center [278, 67] width 492 height 7
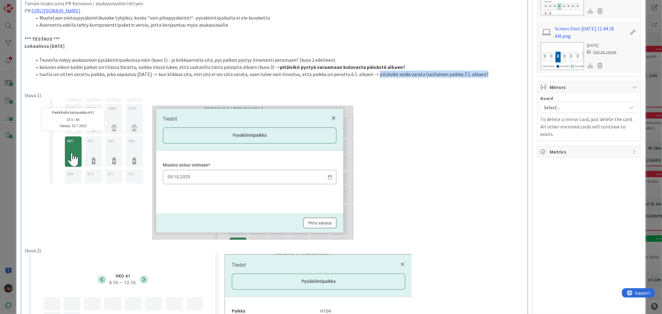
drag, startPoint x: 366, startPoint y: 73, endPoint x: 484, endPoint y: 74, distance: 117.9
click at [484, 74] on li "tuolla on sitten varattu paikka, joka vapautuu 7.1.26 -> kun klikkaa sitä, niin…" at bounding box center [278, 74] width 492 height 7
click at [439, 75] on strong "pitäisikö voida varata tuollainen paikka 7.1. alkaen?" at bounding box center [437, 74] width 117 height 6
click at [438, 74] on strong "pitäisikö voida varata tuollainen paikka 7.1. alkaen?" at bounding box center [437, 74] width 117 height 6
drag, startPoint x: 39, startPoint y: 75, endPoint x: 69, endPoint y: 74, distance: 30.4
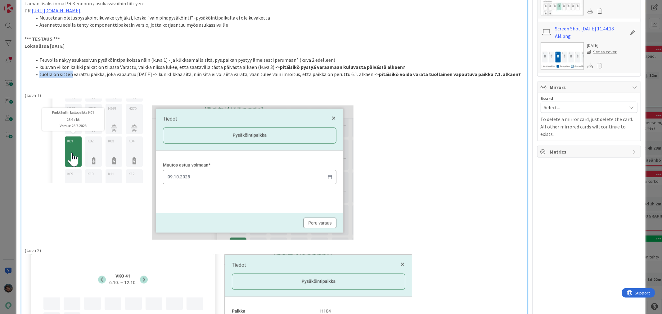
click at [69, 74] on li "tuolla on sitten varattu paikka, joka vapautuu 7.1.26 -> kun klikkaa sitä, niin…" at bounding box center [278, 74] width 492 height 7
drag, startPoint x: 211, startPoint y: 59, endPoint x: 293, endPoint y: 58, distance: 81.9
click at [293, 58] on li "Teuvolla näkyy asukassivun pysäköintipaikoissa näin (kuva 1) - ja klikkaamalla …" at bounding box center [278, 59] width 492 height 7
click at [393, 109] on p at bounding box center [274, 169] width 499 height 141
click at [216, 67] on li "kuluvan viikon kaikki paikat on tilassa Varattu, vaikka niissä lukee, että saat…" at bounding box center [278, 67] width 492 height 7
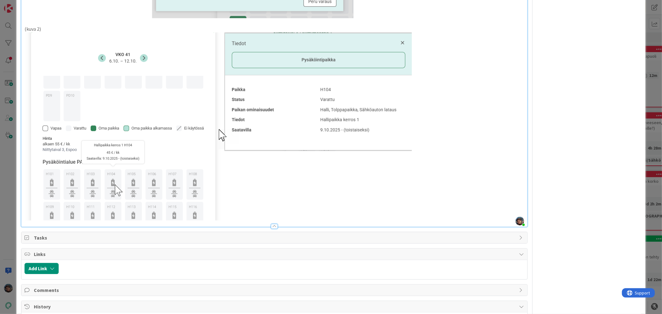
scroll to position [1034, 0]
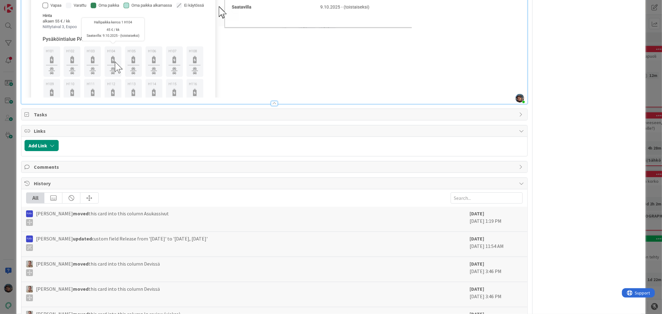
click at [391, 81] on img at bounding box center [218, 3] width 387 height 188
click at [384, 1] on img at bounding box center [218, 3] width 387 height 188
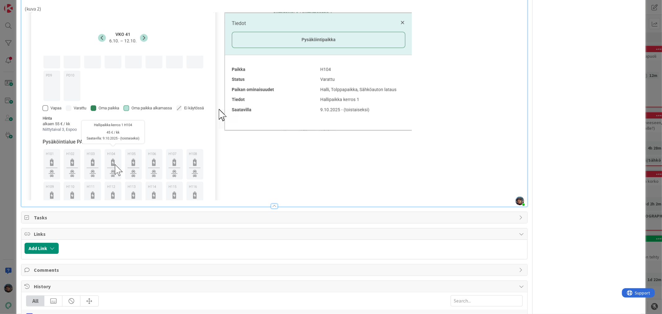
scroll to position [930, 0]
click at [408, 73] on img at bounding box center [218, 107] width 387 height 188
click at [416, 71] on p at bounding box center [274, 107] width 499 height 188
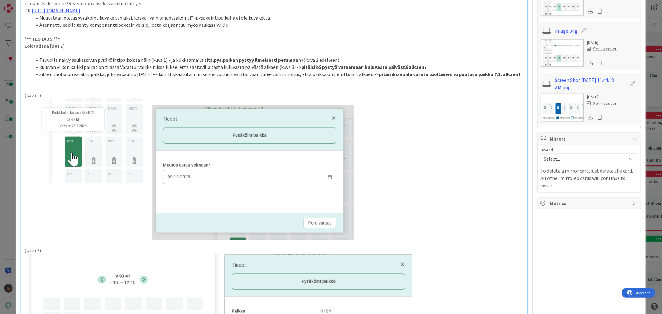
scroll to position [517, 0]
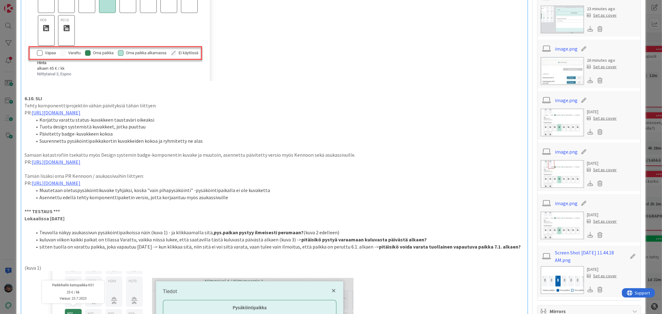
click at [510, 246] on li "sitten tuolla on varattu paikka, joka vapautuu 7.1.26 -> kun klikkaa sitä, niin…" at bounding box center [278, 246] width 492 height 7
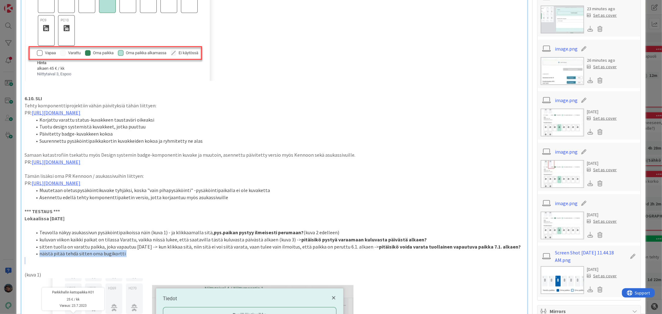
drag, startPoint x: 39, startPoint y: 254, endPoint x: 127, endPoint y: 261, distance: 87.8
click at [127, 261] on div "punaisella kohta, josta kyse -------------------- PR: https://github.com/pandia…" at bounding box center [273, 169] width 505 height 1236
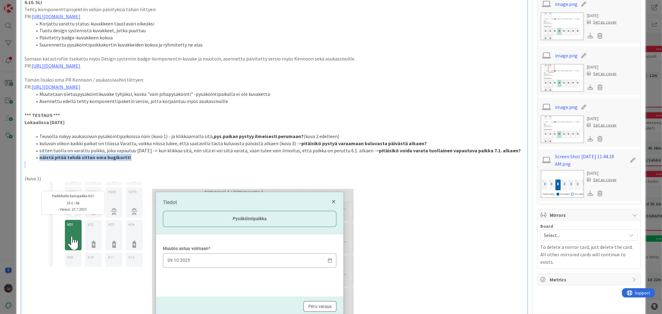
scroll to position [620, 0]
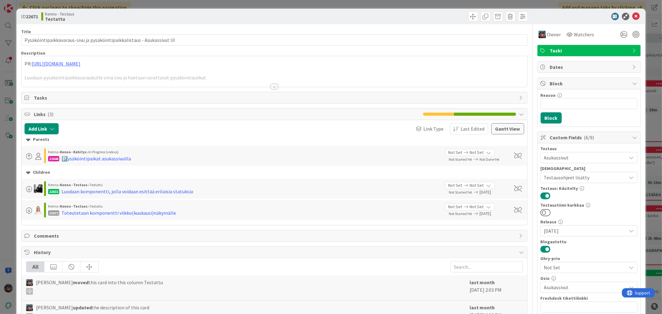
click at [271, 86] on div at bounding box center [274, 86] width 7 height 5
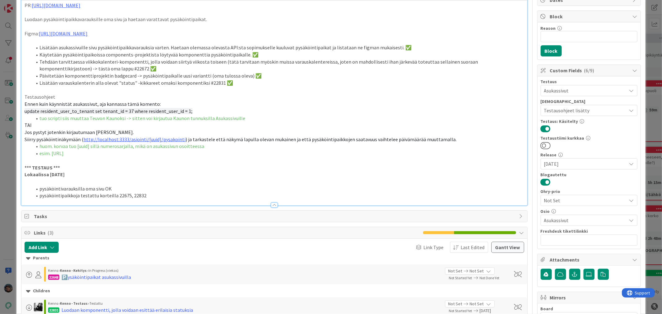
scroll to position [69, 0]
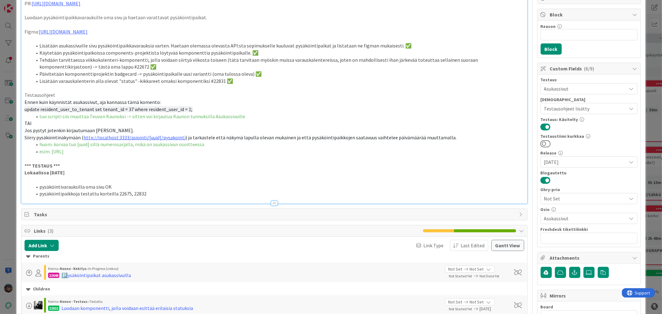
drag, startPoint x: 24, startPoint y: 95, endPoint x: 241, endPoint y: 152, distance: 224.6
click at [241, 152] on div "PR: https://github.com/pandiafi/kenno/pull/8416 Luodaan pysäköintipaikkavarauks…" at bounding box center [273, 101] width 505 height 205
copy div "Testausohjeet Ennen kuin käynnistät asukassivut, aja kannassa tämä komento: upd…"
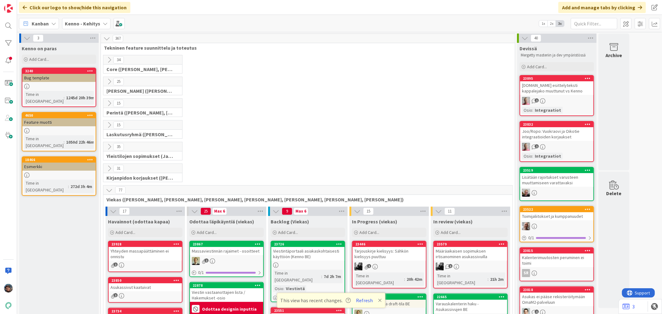
scroll to position [103, 0]
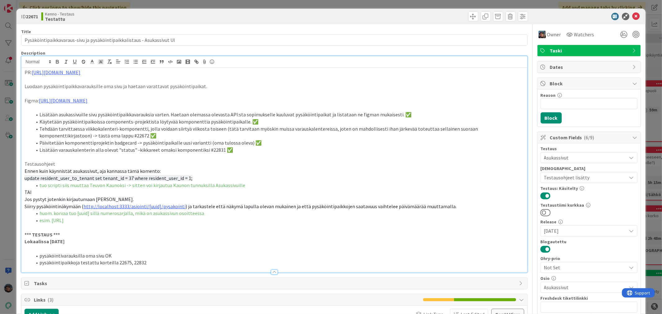
scroll to position [69, 0]
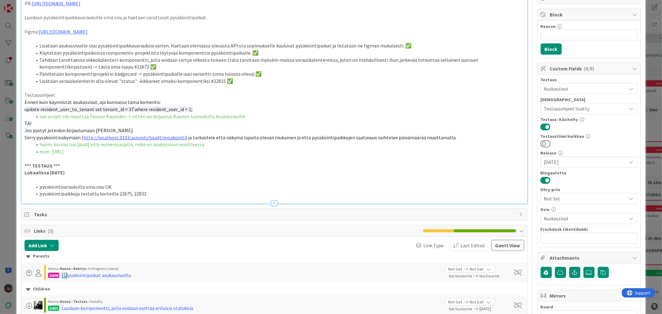
click at [458, 96] on p "Testausohjeet" at bounding box center [274, 94] width 499 height 7
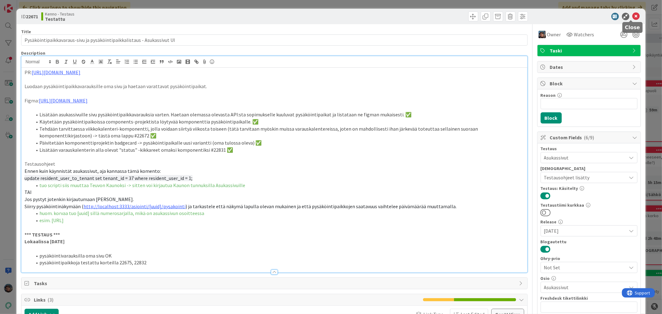
click at [632, 15] on icon at bounding box center [635, 16] width 7 height 7
